Goal: Task Accomplishment & Management: Manage account settings

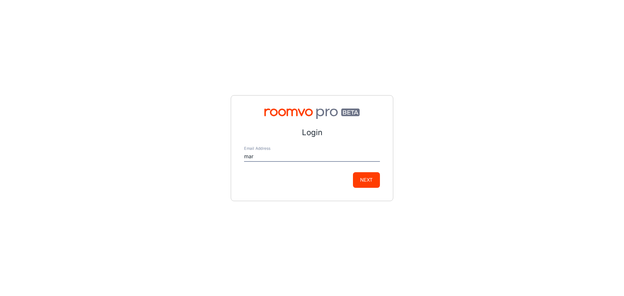
type input "[PERSON_NAME][EMAIL_ADDRESS][PERSON_NAME][DOMAIN_NAME]"
click at [374, 179] on button "Next" at bounding box center [366, 180] width 27 height 16
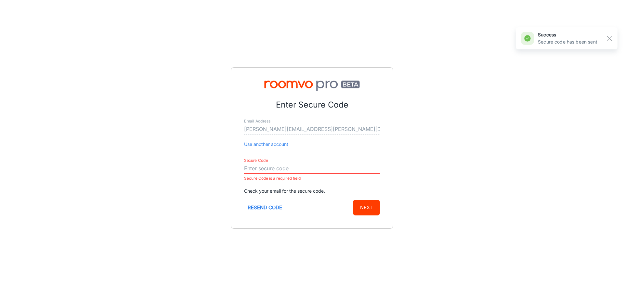
click at [263, 168] on input "Secure Code" at bounding box center [312, 168] width 136 height 10
paste input "456369"
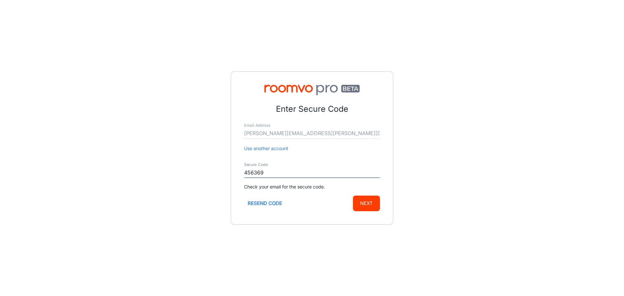
type input "456369"
click at [368, 205] on button "Next" at bounding box center [366, 204] width 27 height 16
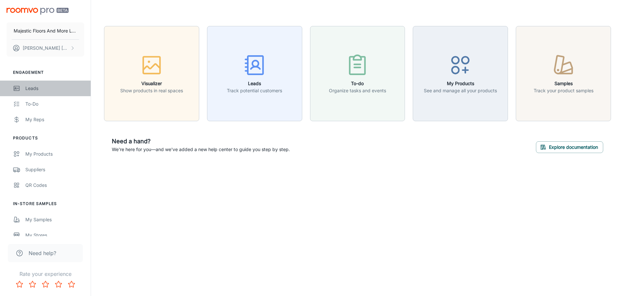
click at [30, 89] on div "Leads" at bounding box center [54, 88] width 59 height 7
